Goal: Navigation & Orientation: Find specific page/section

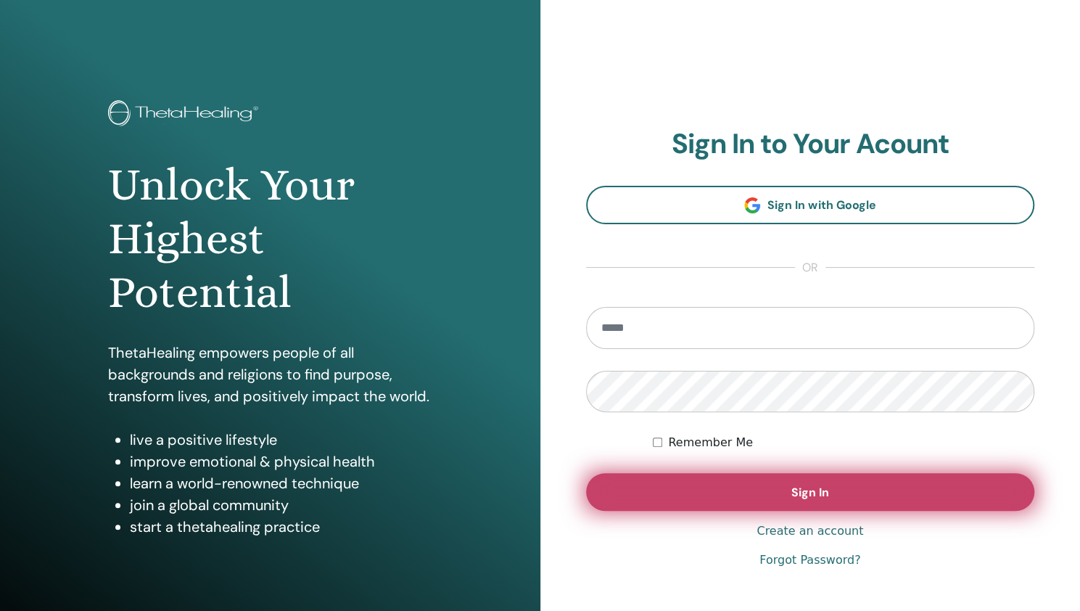
type input "**********"
click at [837, 493] on button "Sign In" at bounding box center [810, 492] width 449 height 38
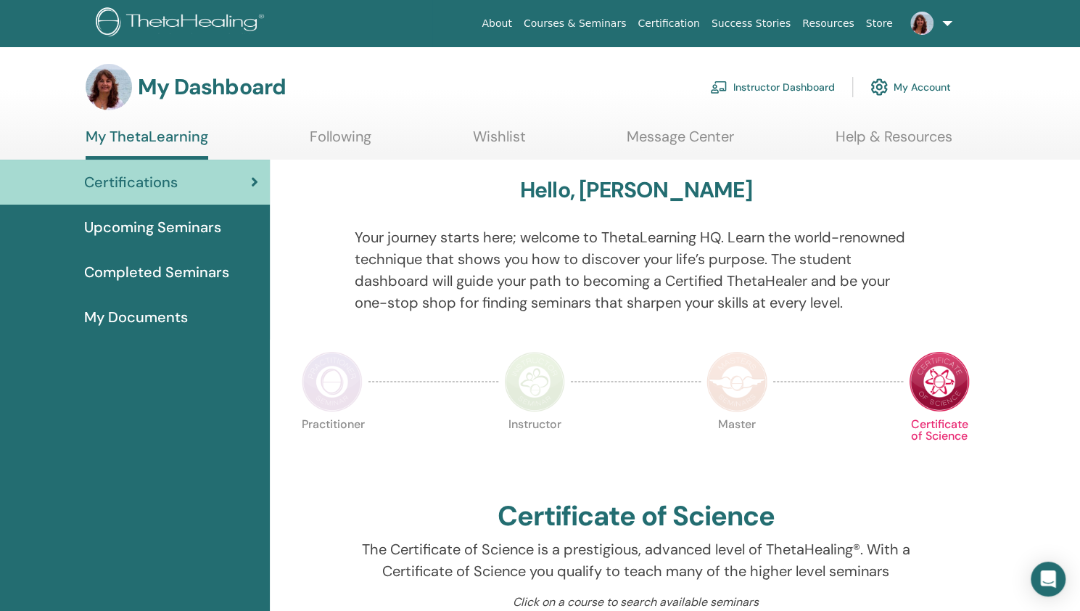
click at [774, 88] on link "Instructor Dashboard" at bounding box center [772, 87] width 125 height 32
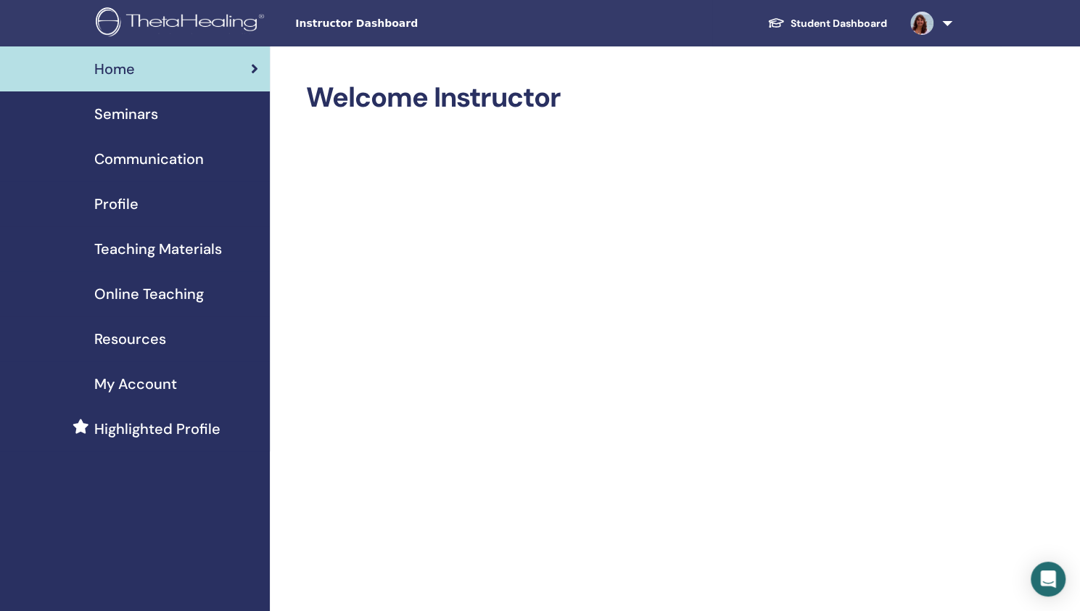
click at [116, 386] on span "My Account" at bounding box center [135, 384] width 83 height 22
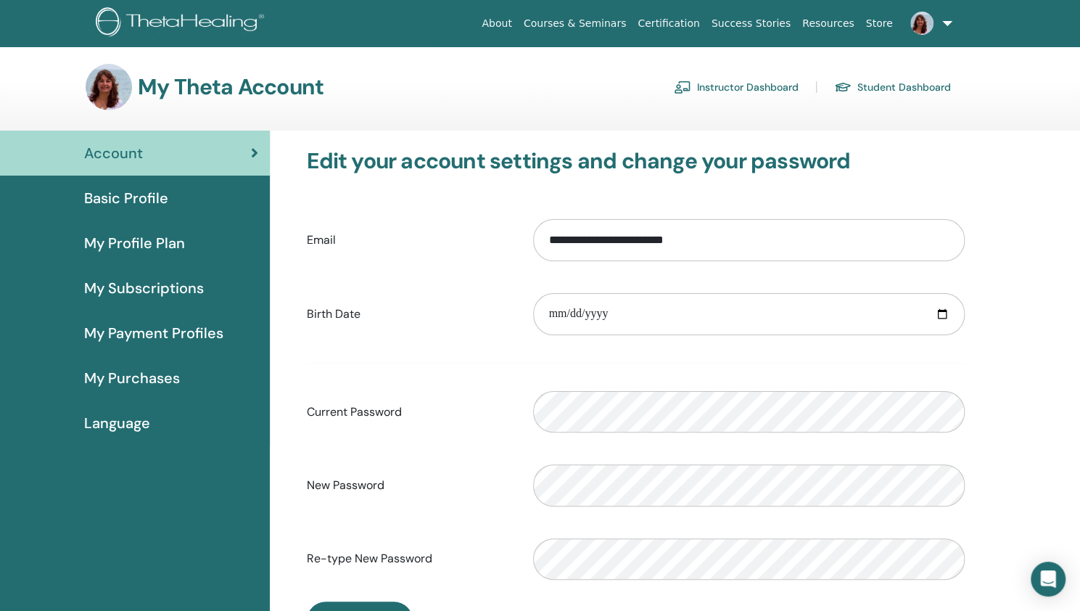
click at [737, 87] on link "Instructor Dashboard" at bounding box center [736, 86] width 125 height 23
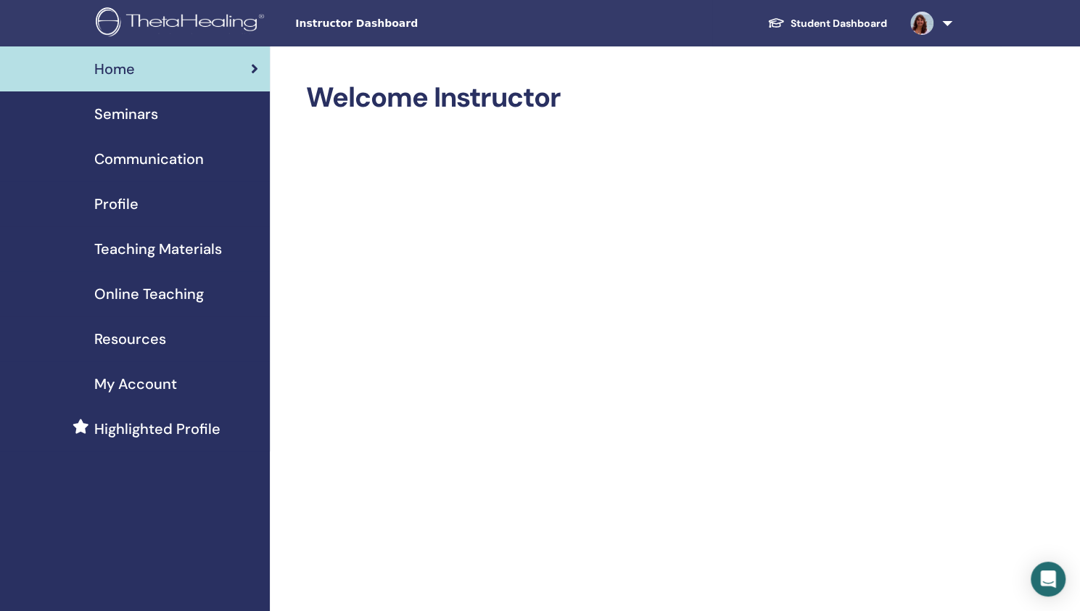
click at [131, 385] on span "My Account" at bounding box center [135, 384] width 83 height 22
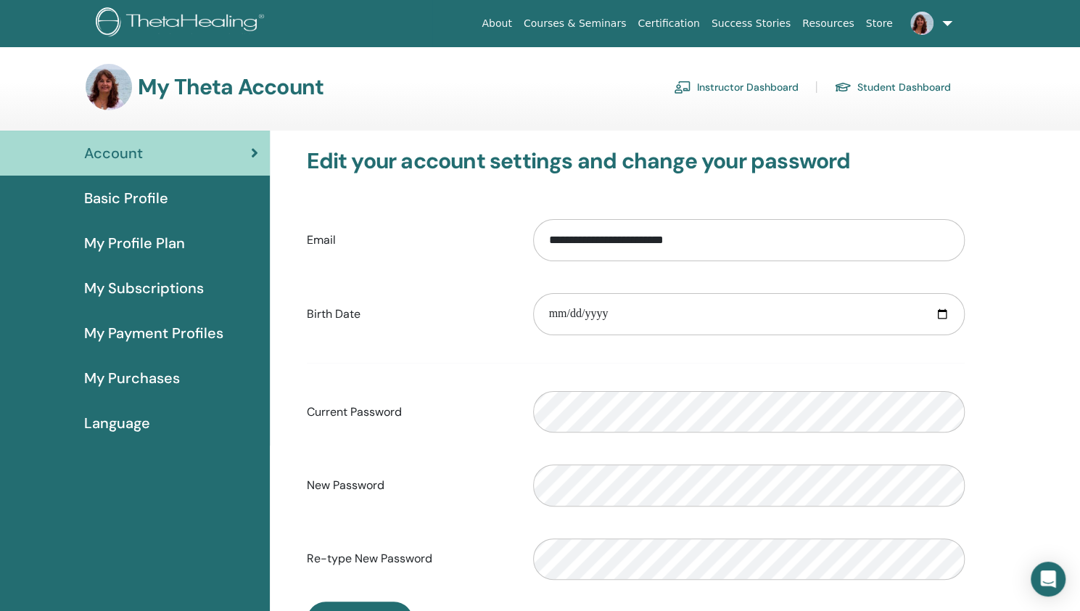
click at [135, 197] on span "Basic Profile" at bounding box center [126, 198] width 84 height 22
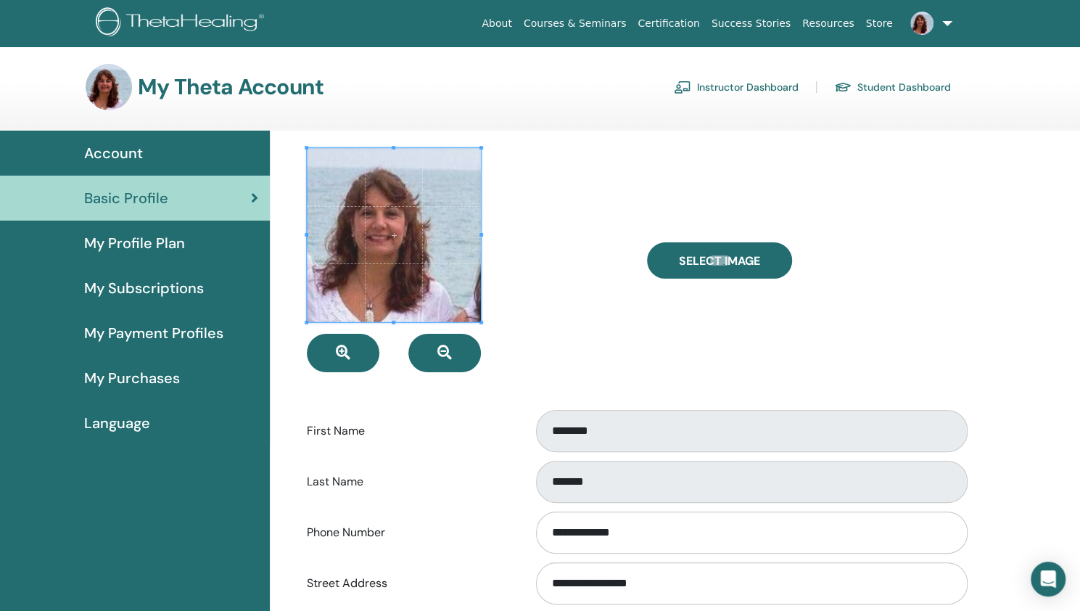
click at [126, 378] on span "My Purchases" at bounding box center [132, 378] width 96 height 22
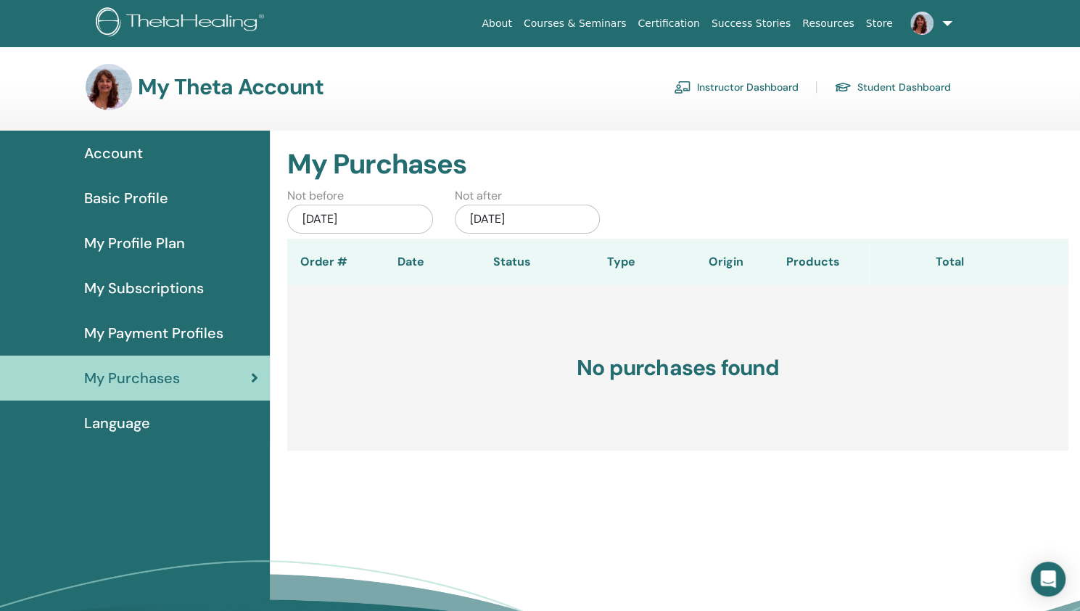
click at [946, 22] on link at bounding box center [927, 23] width 59 height 46
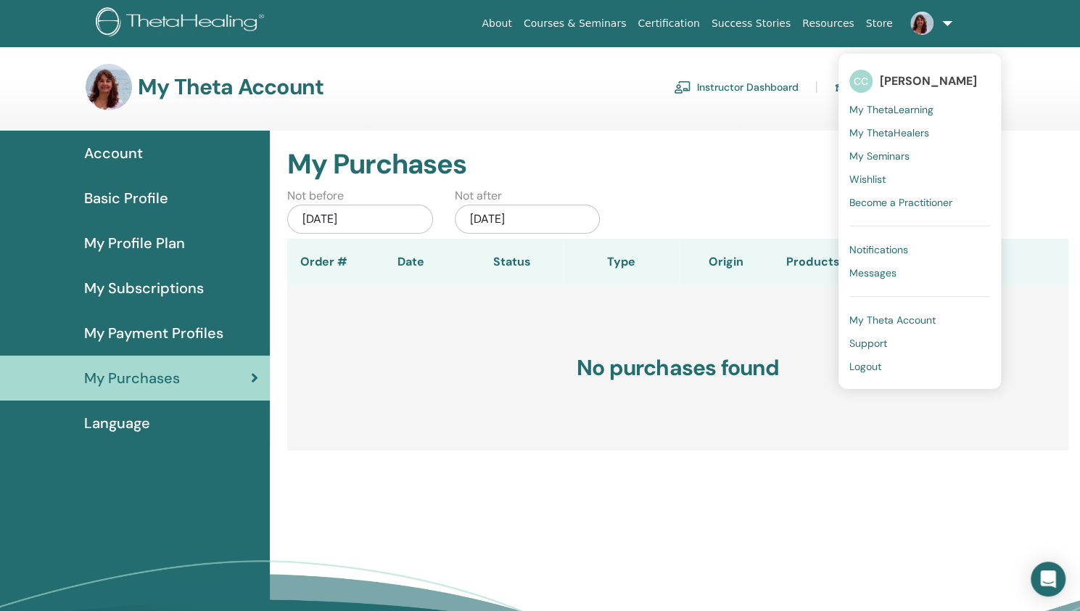
click at [880, 154] on span "My Seminars" at bounding box center [879, 155] width 60 height 13
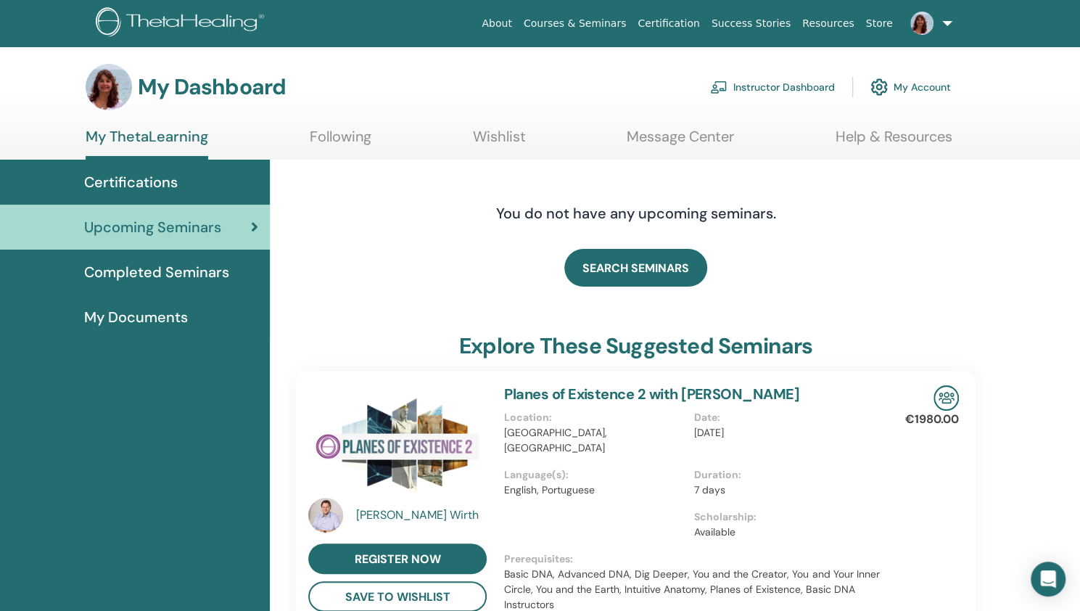
click at [107, 319] on span "My Documents" at bounding box center [136, 317] width 104 height 22
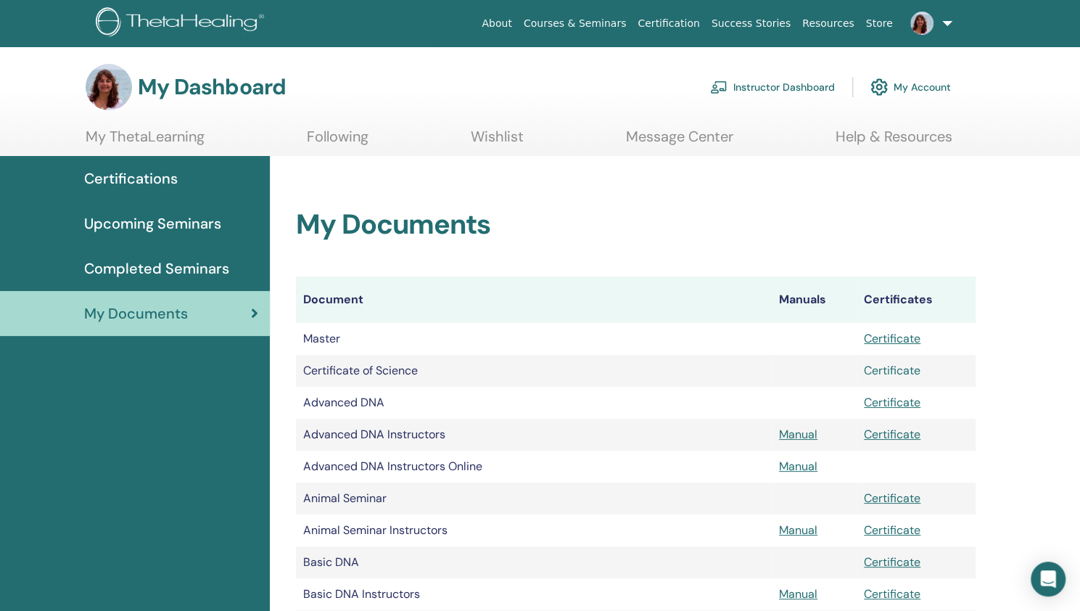
click at [906, 371] on link "Certificate" at bounding box center [892, 370] width 57 height 15
click at [891, 341] on link "Certificate" at bounding box center [892, 338] width 57 height 15
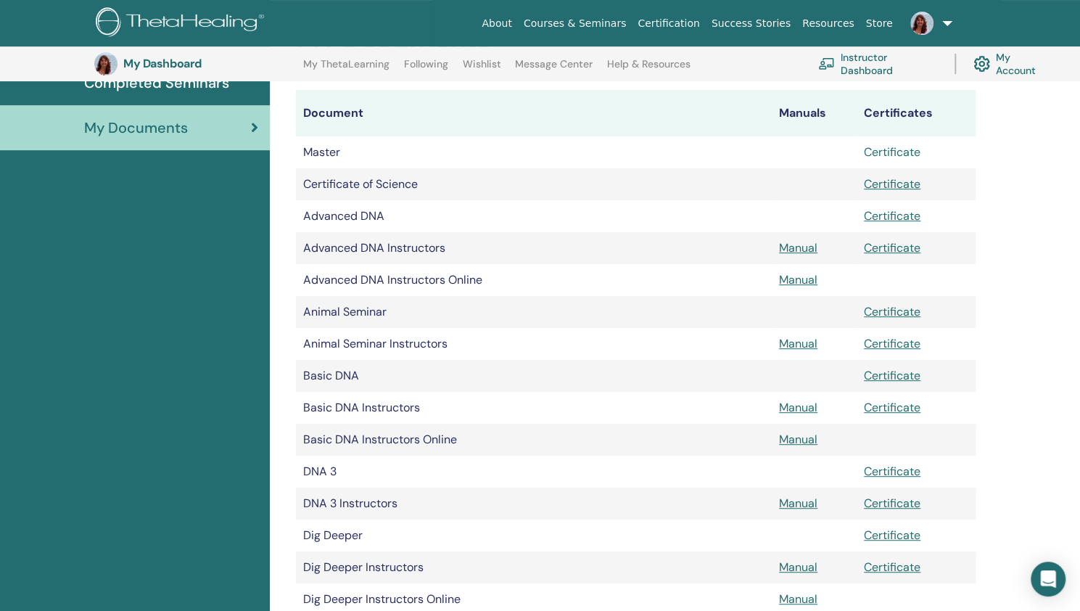
scroll to position [219, 0]
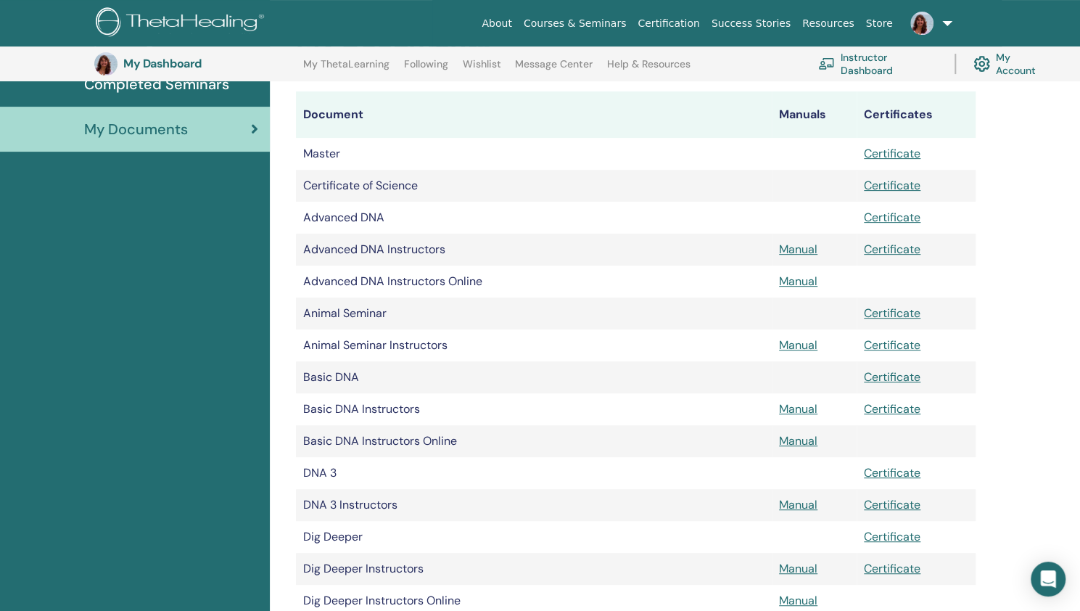
click at [608, 24] on link "Courses & Seminars" at bounding box center [575, 23] width 115 height 27
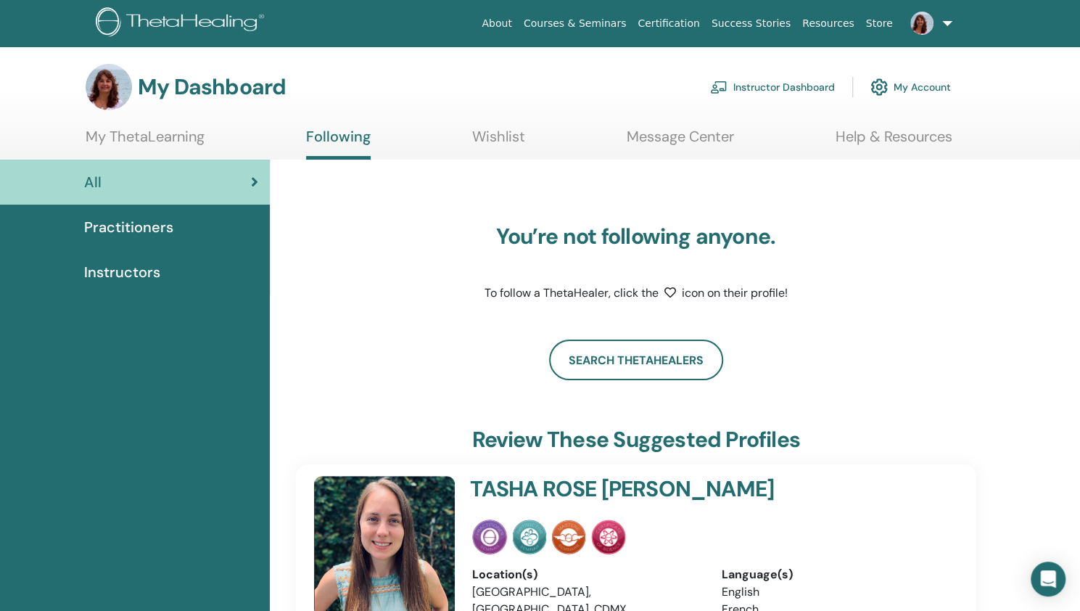
click at [928, 85] on link "My Account" at bounding box center [910, 87] width 80 height 32
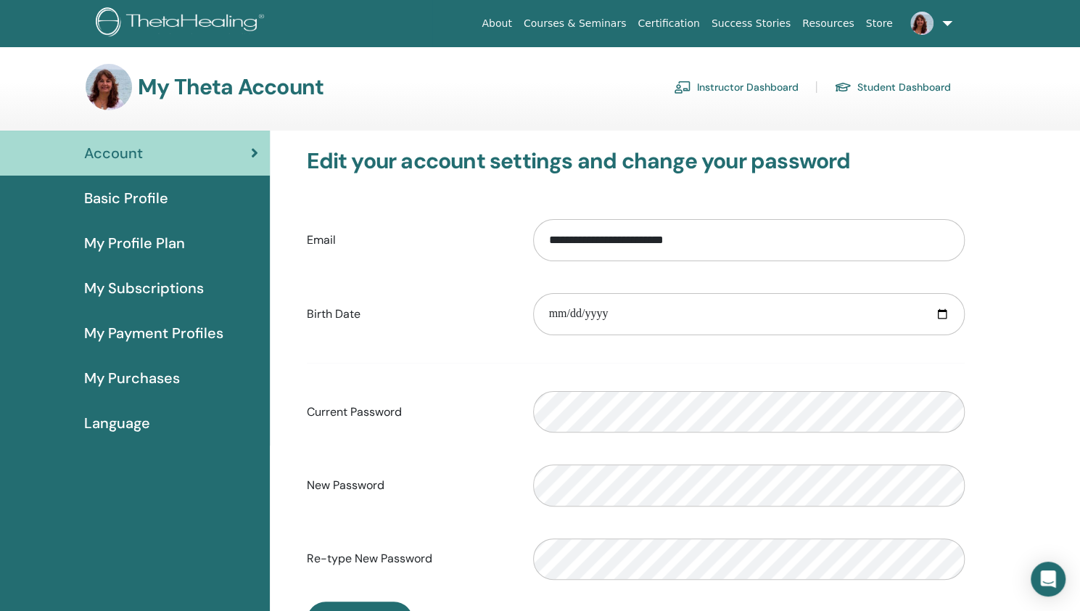
click at [131, 243] on span "My Profile Plan" at bounding box center [134, 243] width 101 height 22
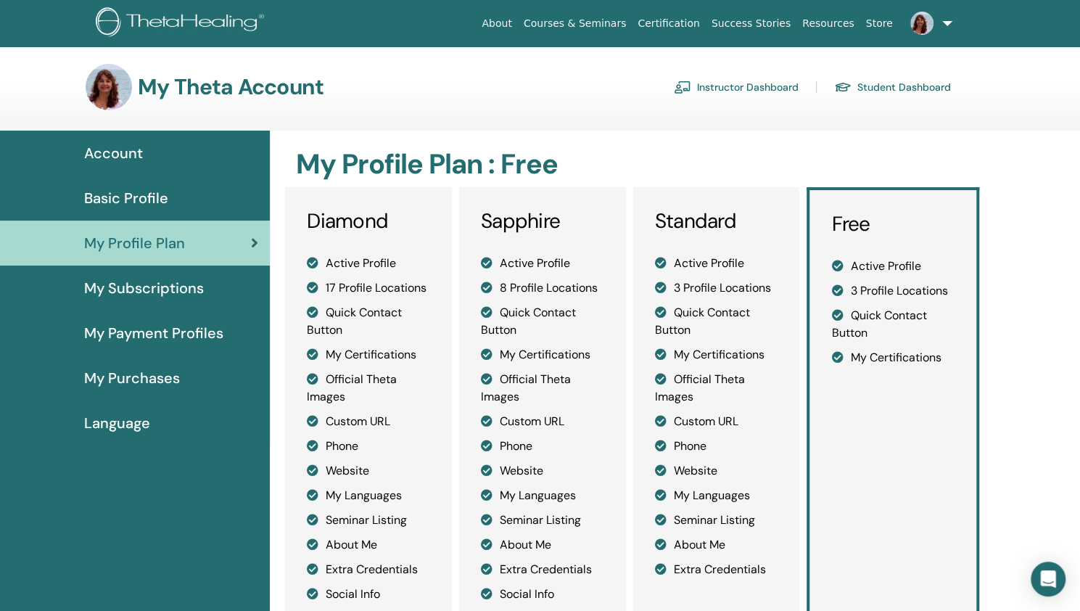
click at [754, 86] on link "Instructor Dashboard" at bounding box center [736, 86] width 125 height 23
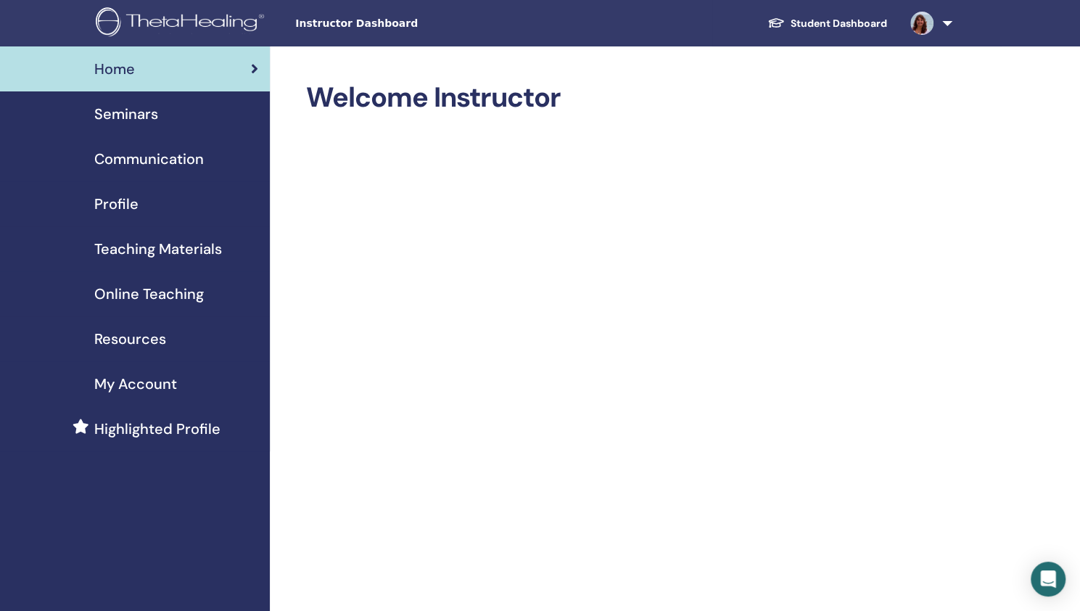
click at [124, 340] on span "Resources" at bounding box center [130, 339] width 72 height 22
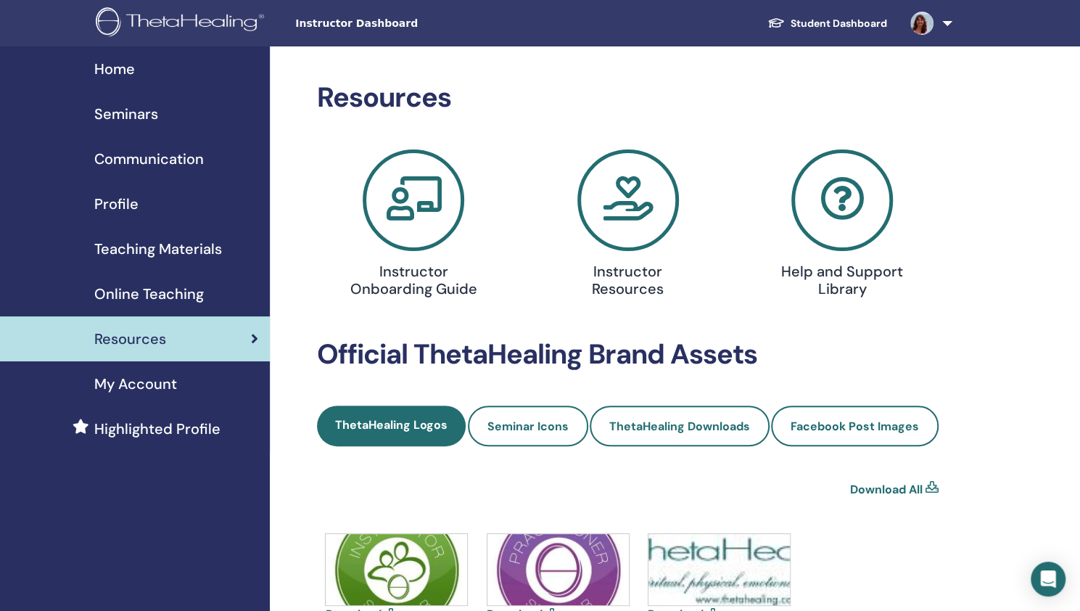
click at [924, 24] on img at bounding box center [921, 23] width 23 height 23
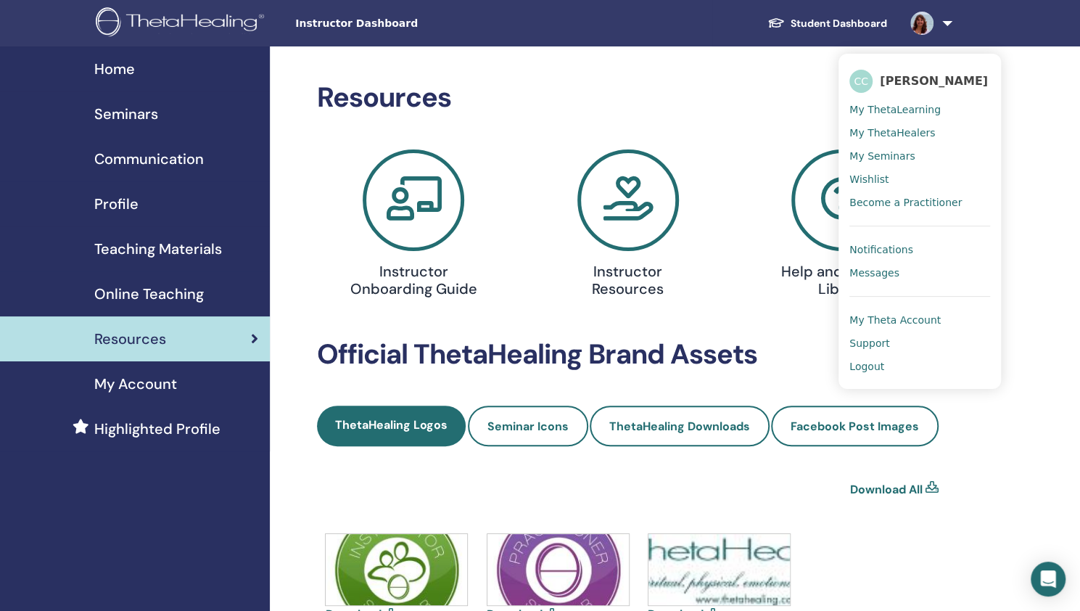
click at [877, 156] on span "My Seminars" at bounding box center [881, 155] width 65 height 13
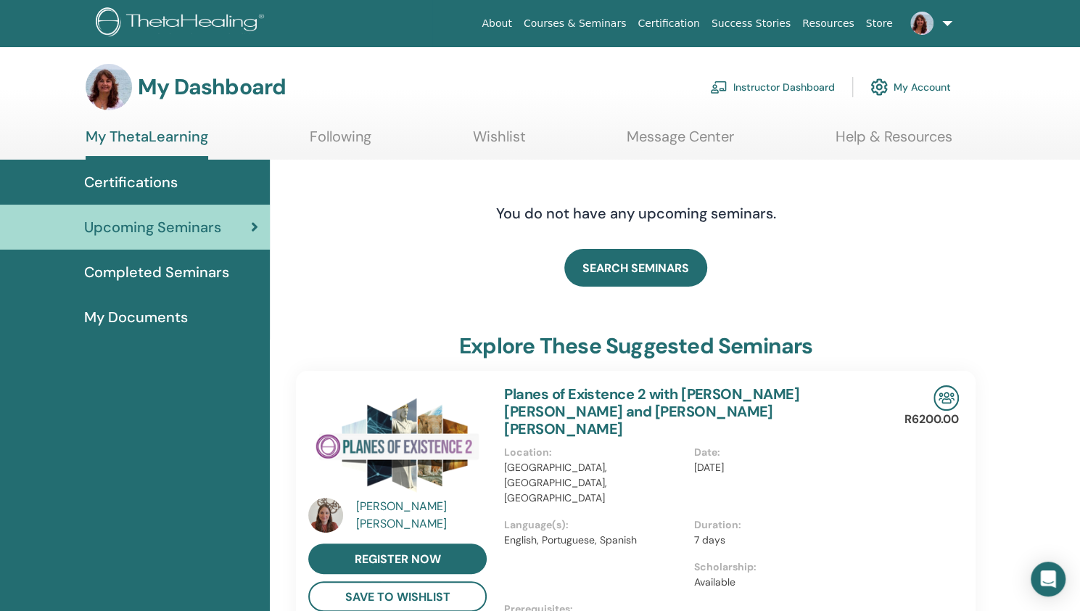
click at [148, 269] on span "Completed Seminars" at bounding box center [156, 272] width 145 height 22
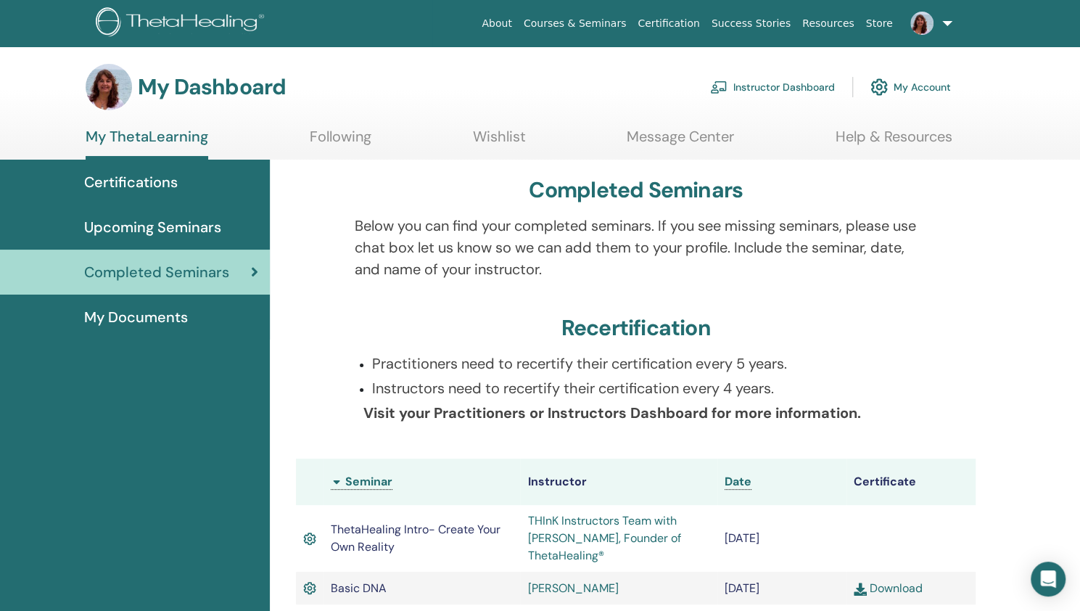
click at [132, 226] on span "Upcoming Seminars" at bounding box center [152, 227] width 137 height 22
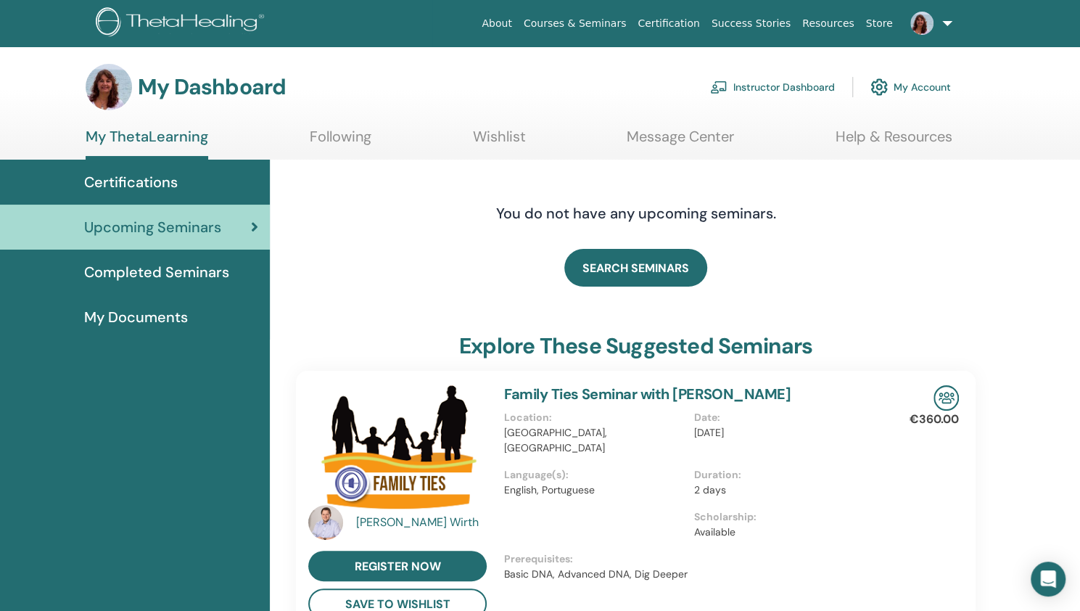
click at [112, 315] on span "My Documents" at bounding box center [136, 317] width 104 height 22
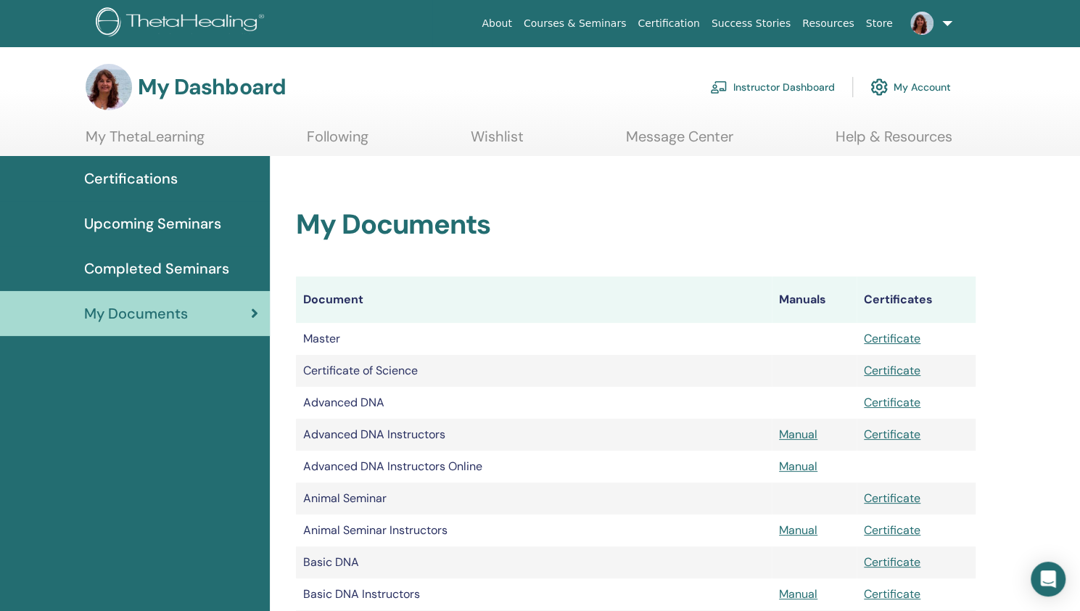
click at [921, 27] on img at bounding box center [921, 23] width 23 height 23
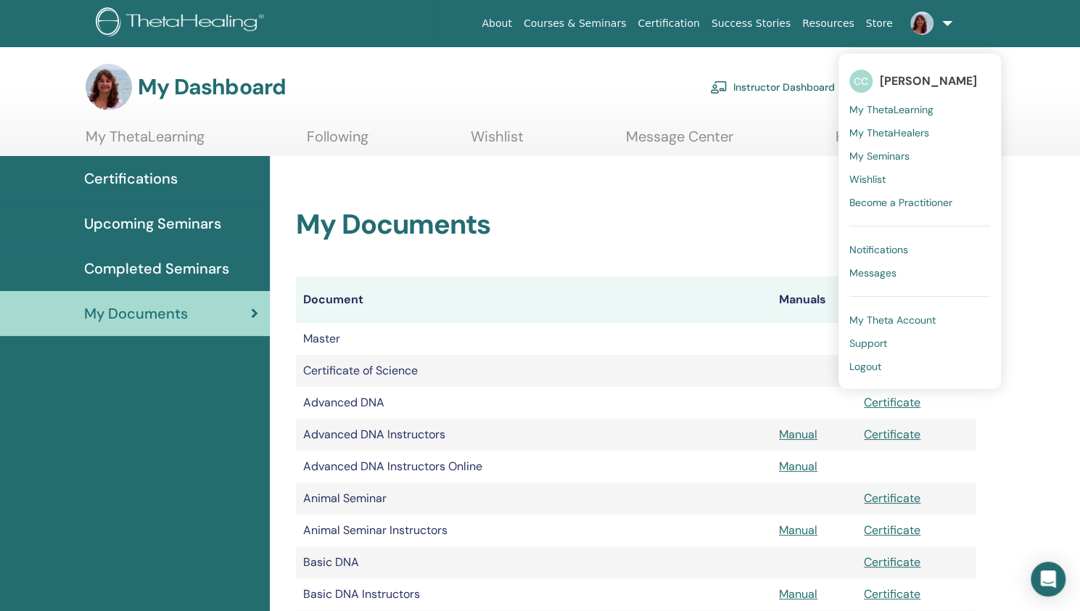
click at [882, 154] on span "My Seminars" at bounding box center [879, 155] width 60 height 13
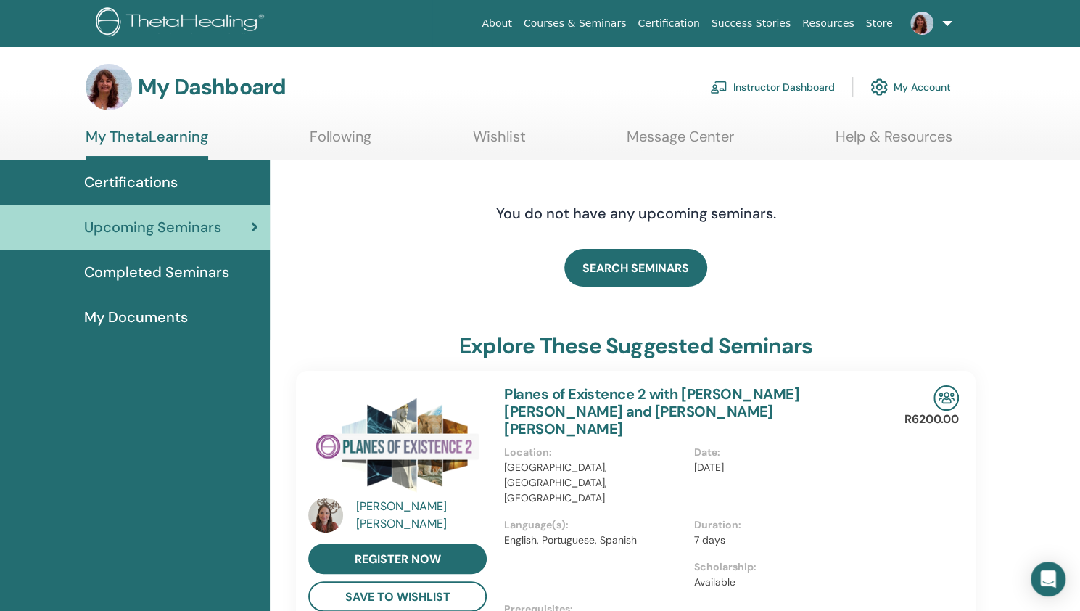
click at [517, 24] on link "About" at bounding box center [496, 23] width 41 height 27
click at [767, 90] on link "Instructor Dashboard" at bounding box center [772, 87] width 125 height 32
